Goal: Task Accomplishment & Management: Manage account settings

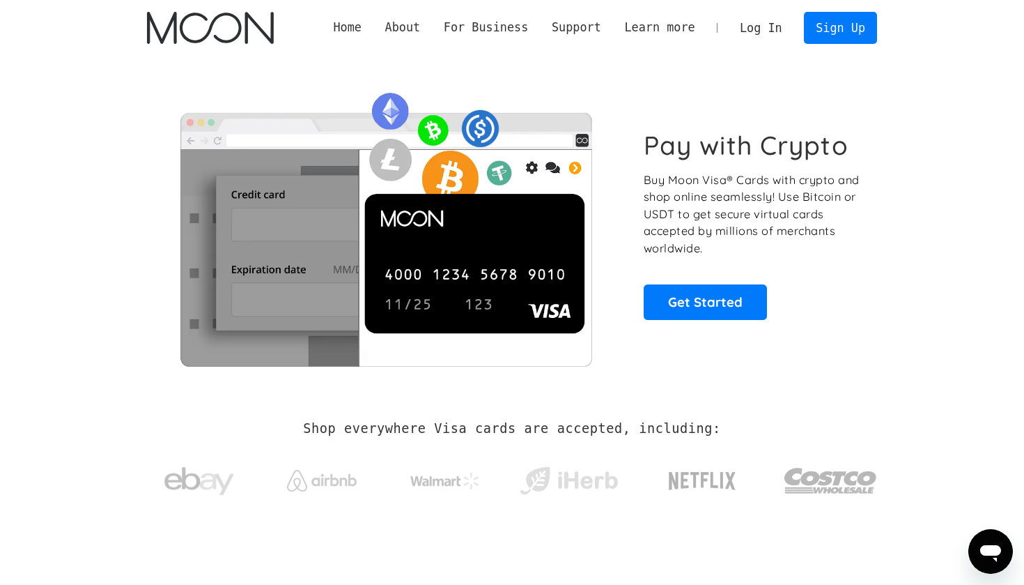
click at [753, 25] on link "Log In" at bounding box center [761, 28] width 66 height 31
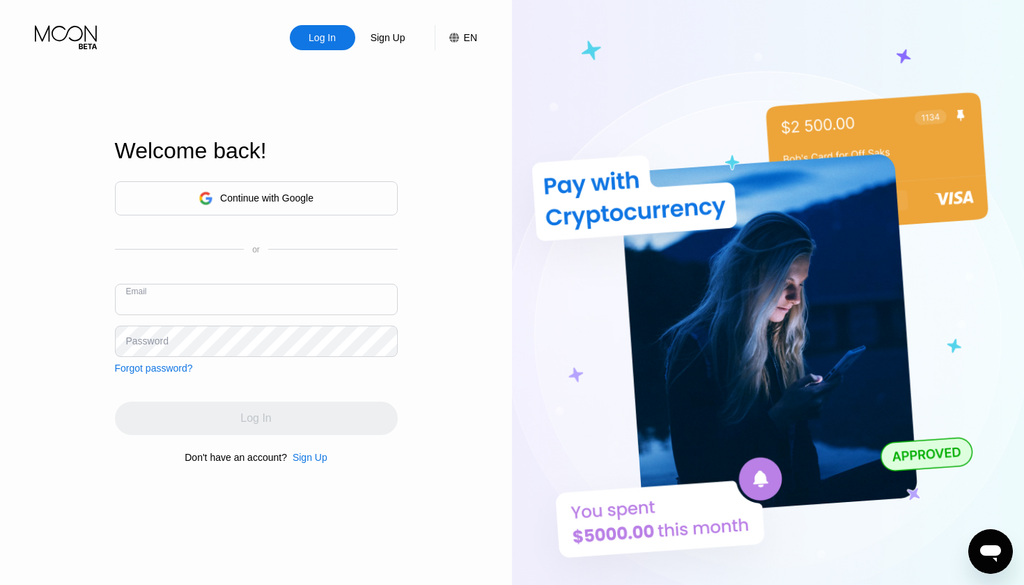
type input "janetnewberg7@gmail.com"
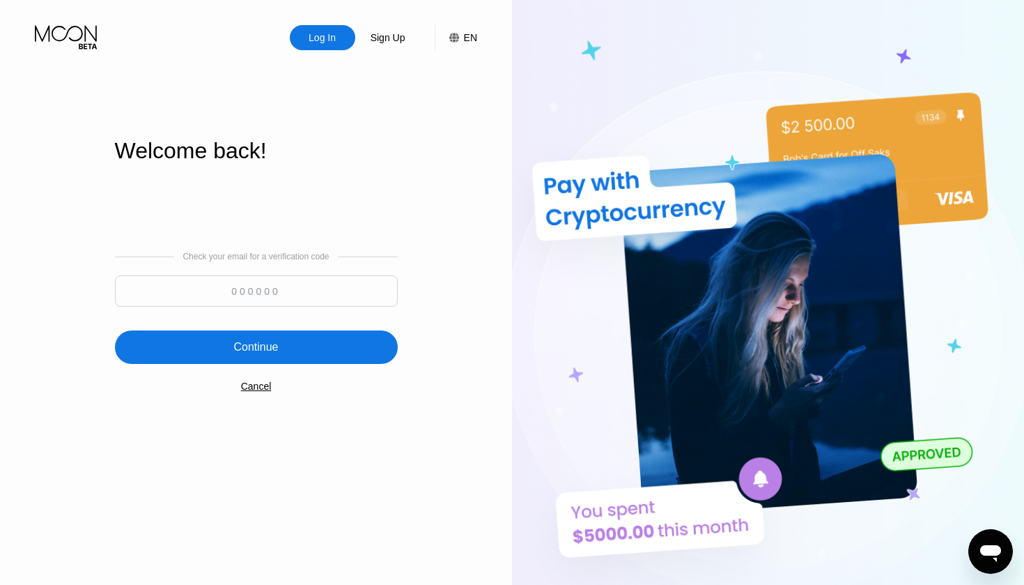
click at [261, 299] on input at bounding box center [256, 290] width 283 height 31
type input "174888"
click at [249, 357] on div "Continue" at bounding box center [256, 346] width 283 height 33
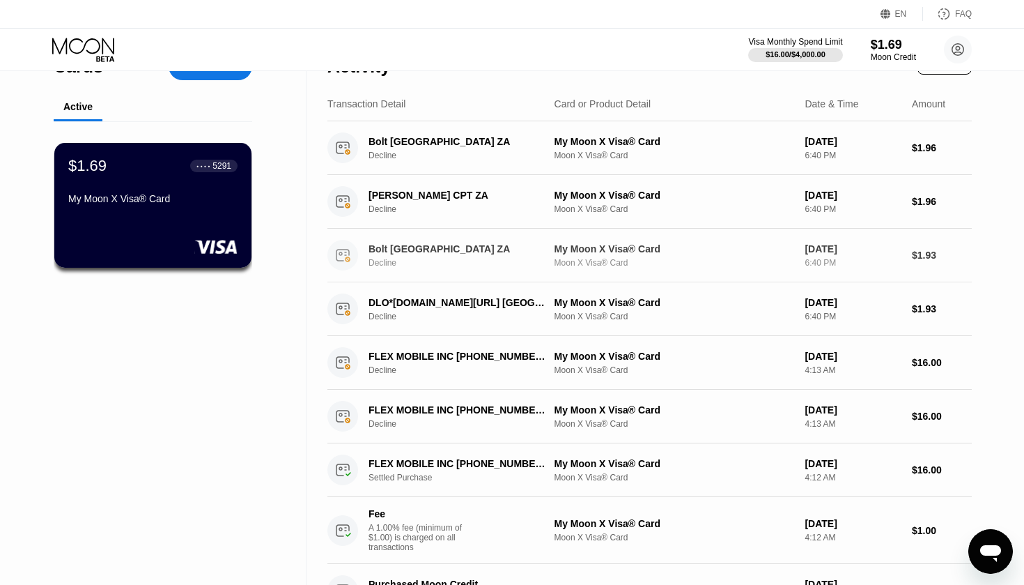
scroll to position [36, 0]
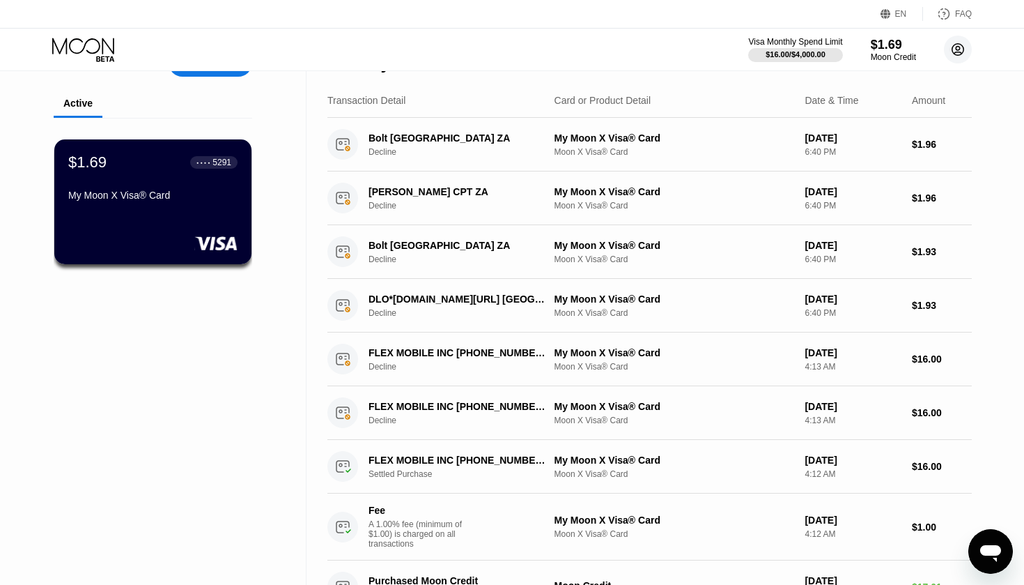
click at [958, 55] on icon at bounding box center [959, 50] width 12 height 12
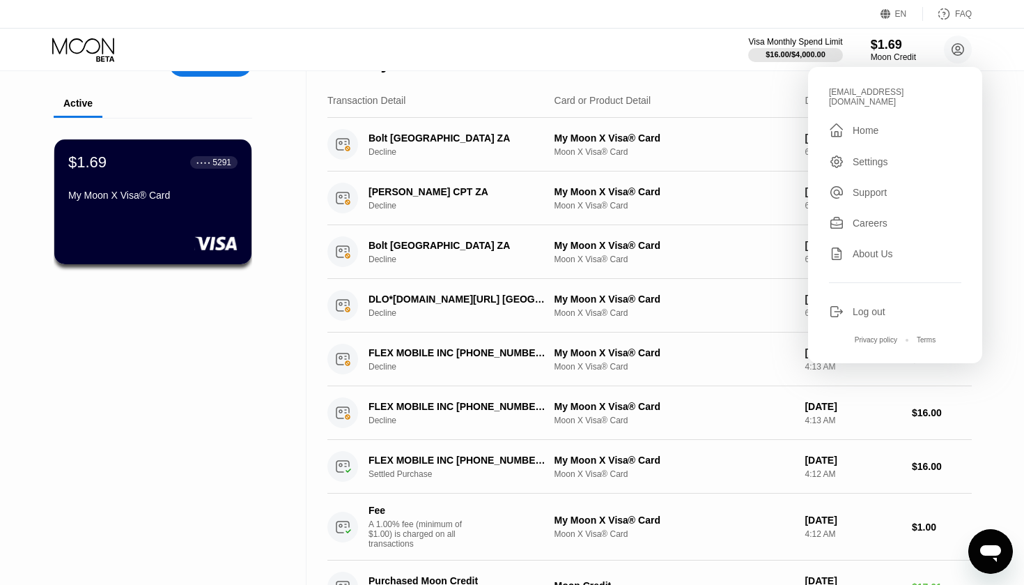
click at [859, 306] on div "Log out" at bounding box center [869, 311] width 33 height 11
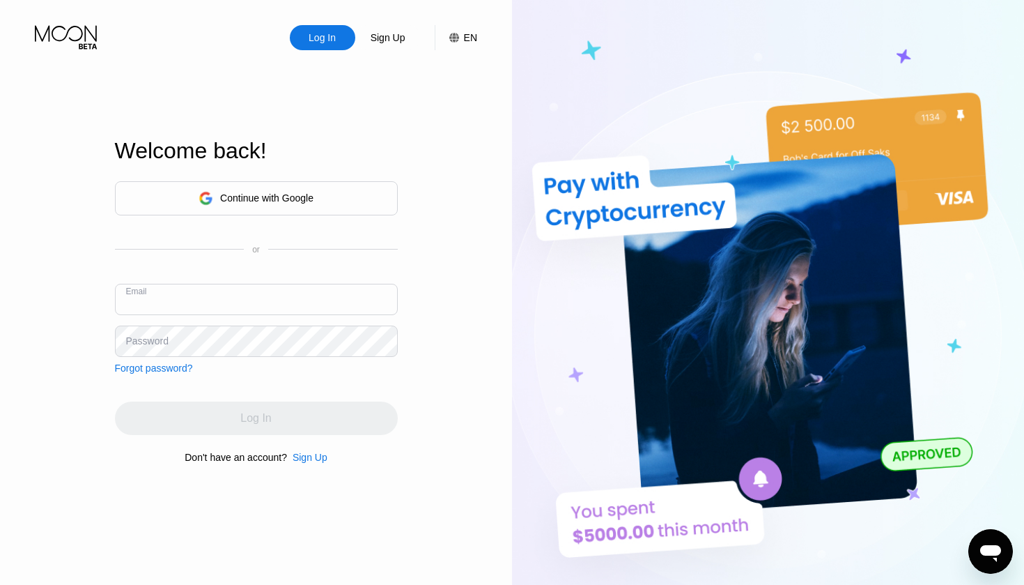
click at [236, 299] on input "text" at bounding box center [256, 299] width 283 height 31
paste input "leonnawhittker@gmail.com"
type input "leonnawhittker@gmail.com"
click at [289, 199] on div "Continue with Google" at bounding box center [266, 197] width 93 height 11
